Goal: Use online tool/utility: Utilize a website feature to perform a specific function

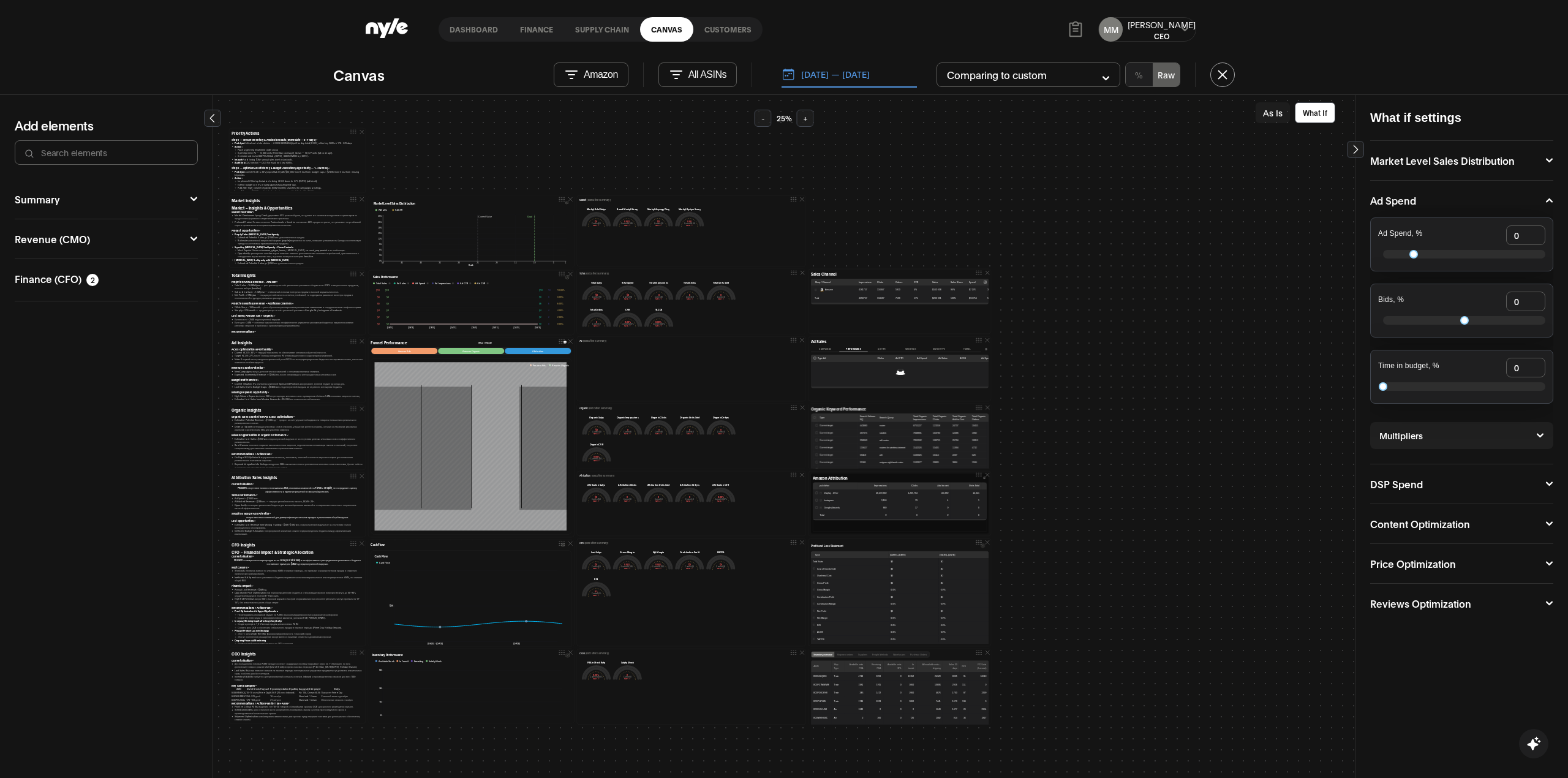
click at [1544, 155] on button "Market Level Sales Distribution" at bounding box center [1461, 160] width 183 height 10
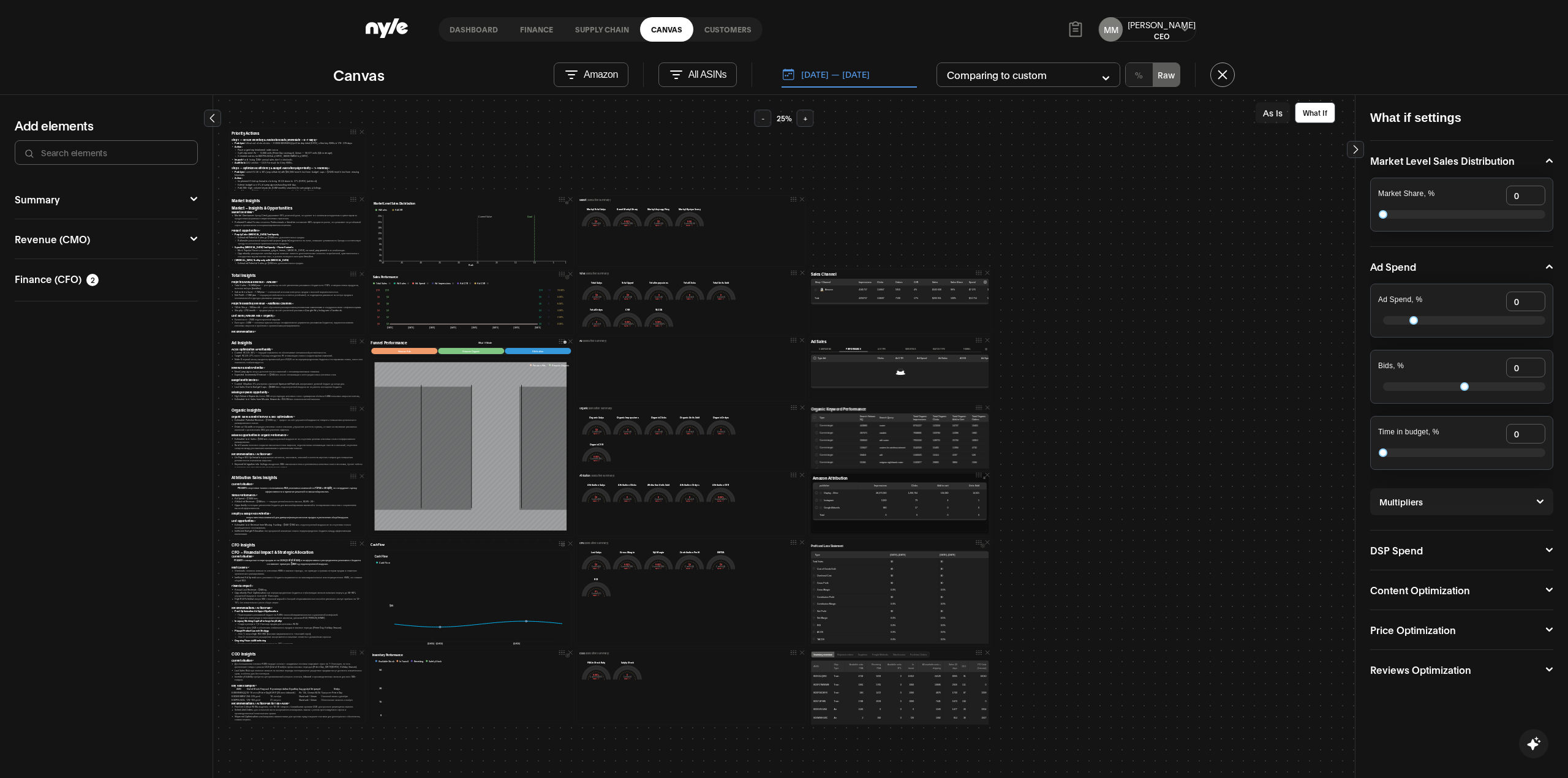
click at [1539, 501] on icon at bounding box center [1540, 501] width 8 height 7
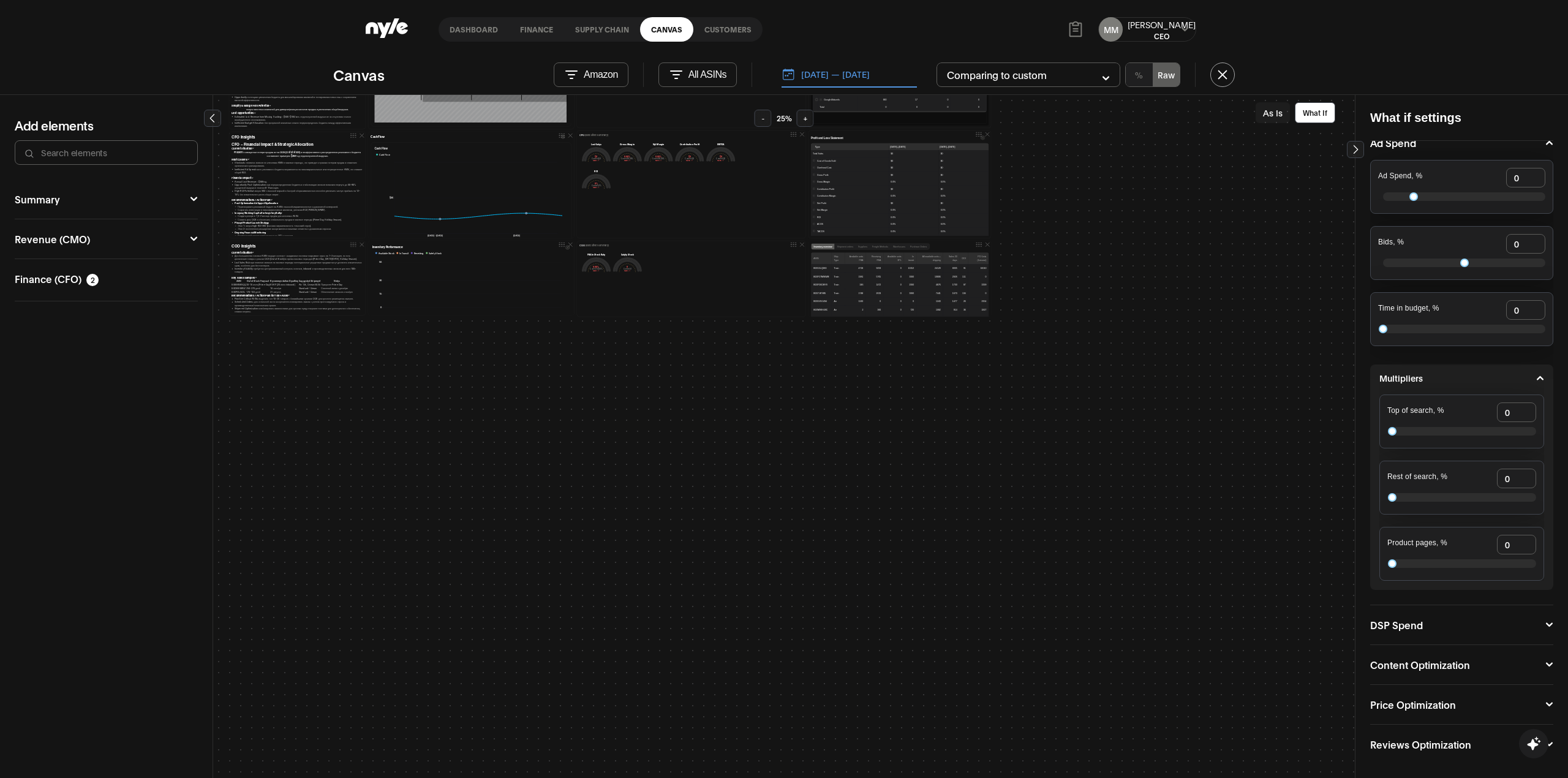
scroll to position [816, 0]
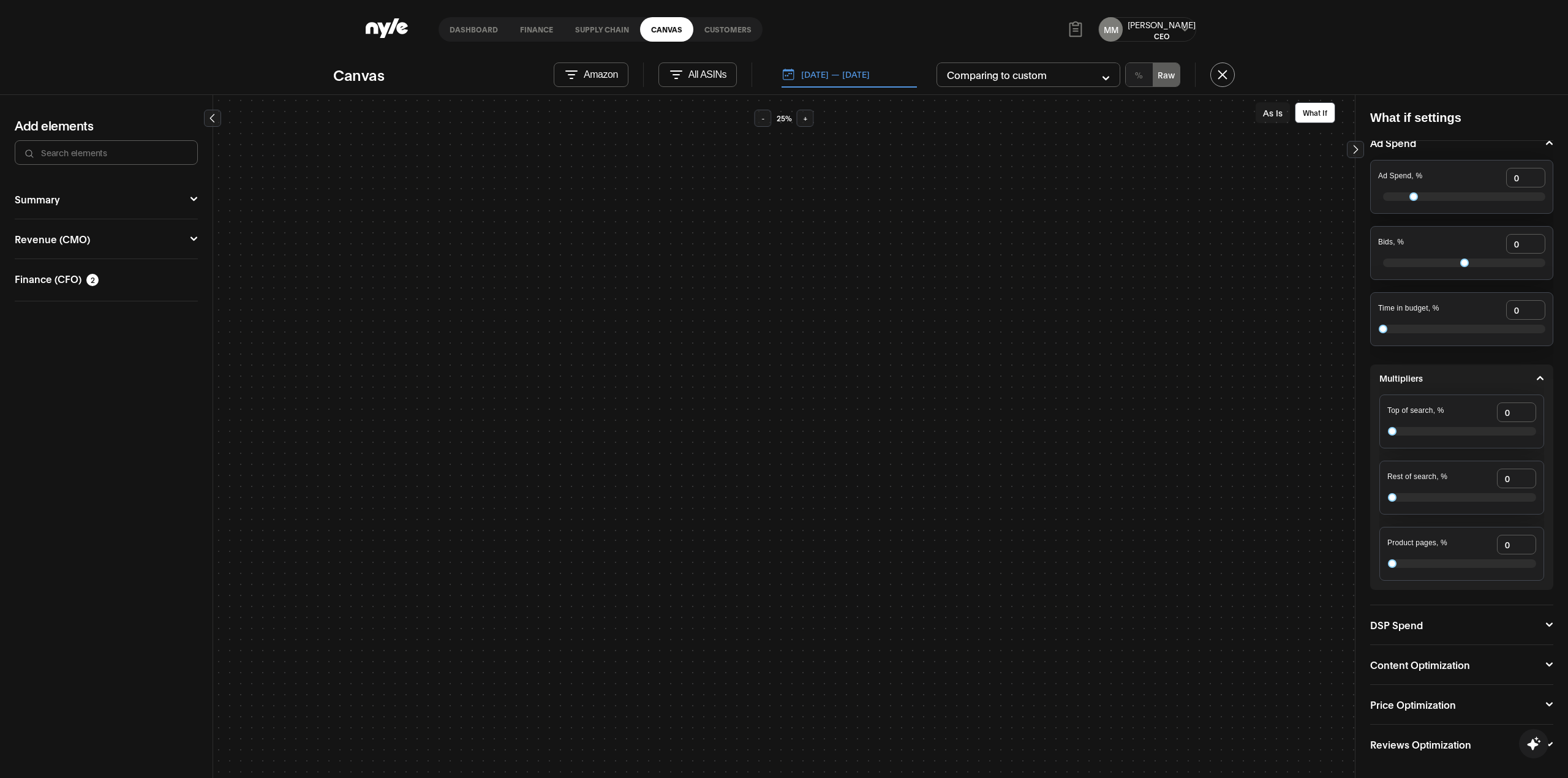
click at [1542, 620] on button "DSP Spend" at bounding box center [1461, 625] width 183 height 10
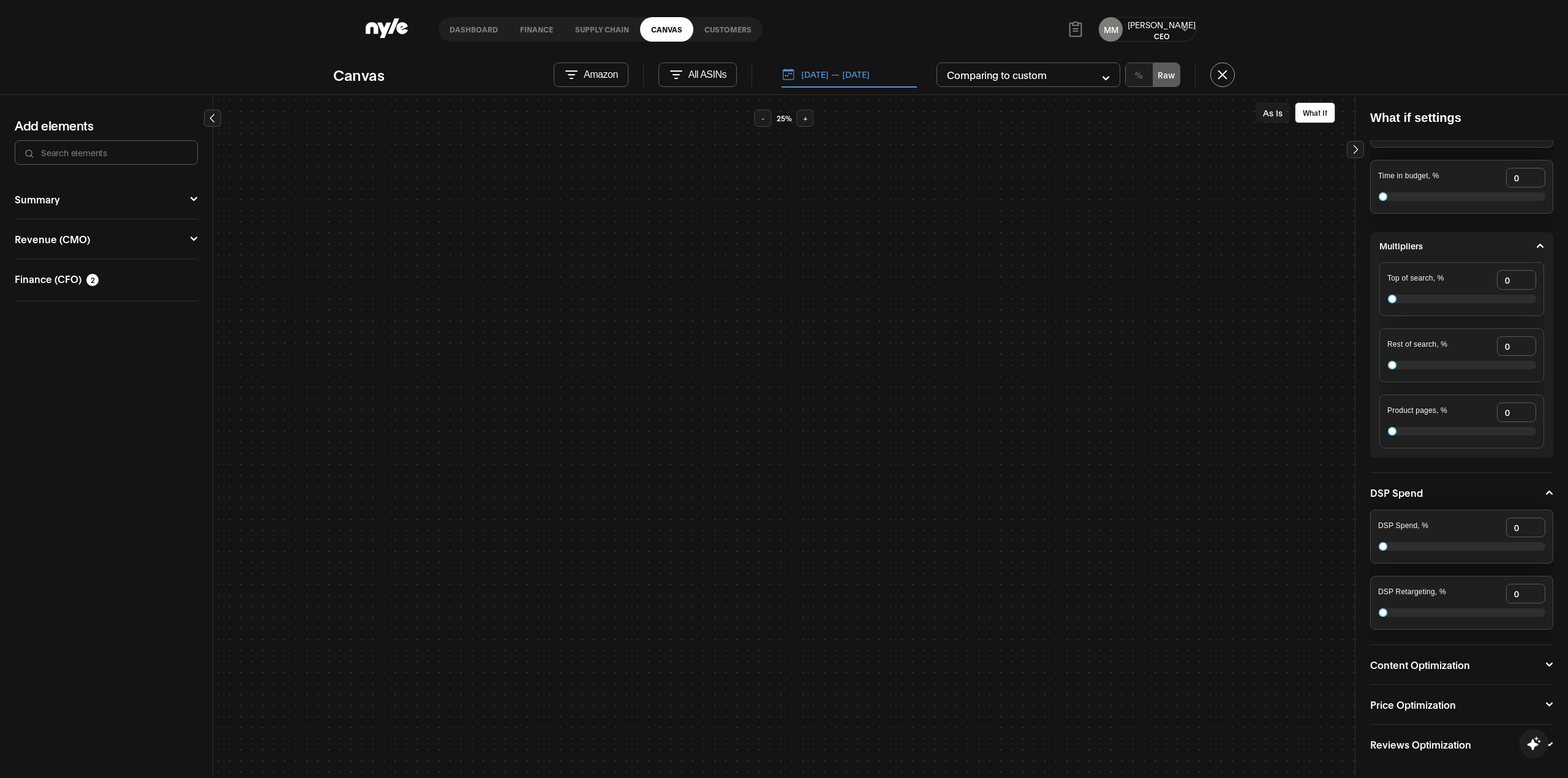
click at [1546, 665] on icon at bounding box center [1549, 664] width 7 height 4
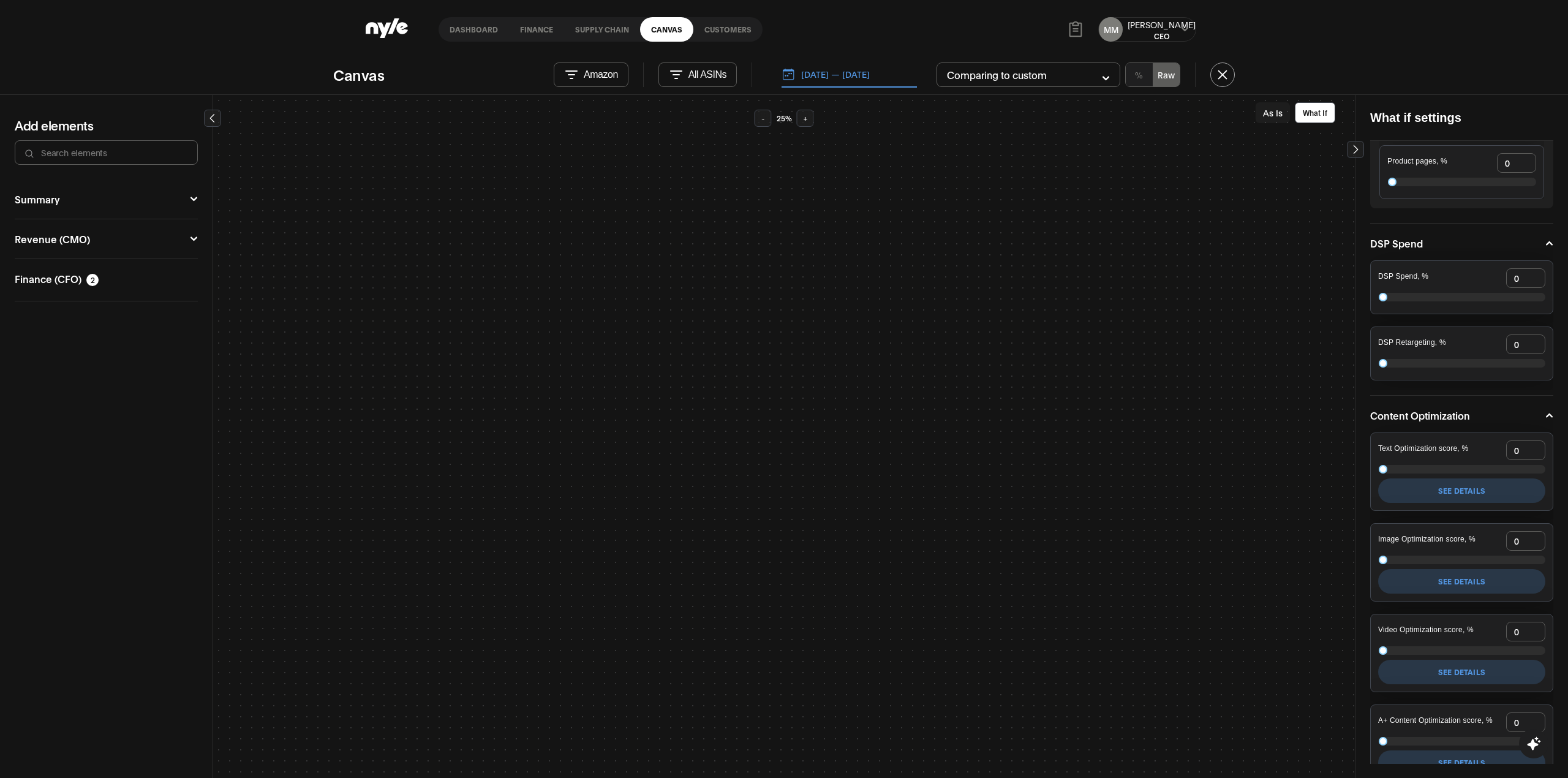
scroll to position [625, 0]
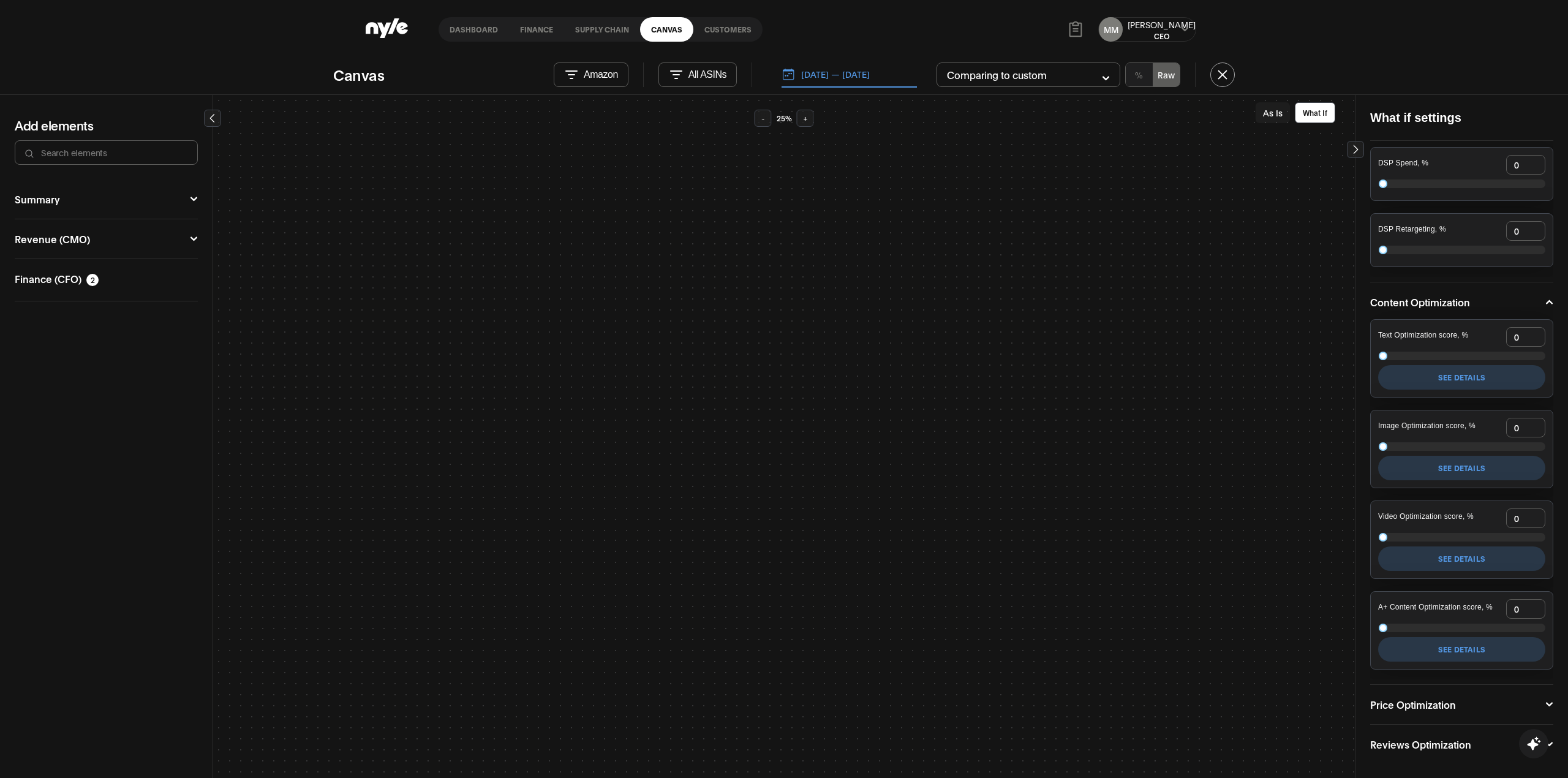
click at [1537, 704] on button "Price Optimization" at bounding box center [1461, 704] width 183 height 10
